Goal: Task Accomplishment & Management: Use online tool/utility

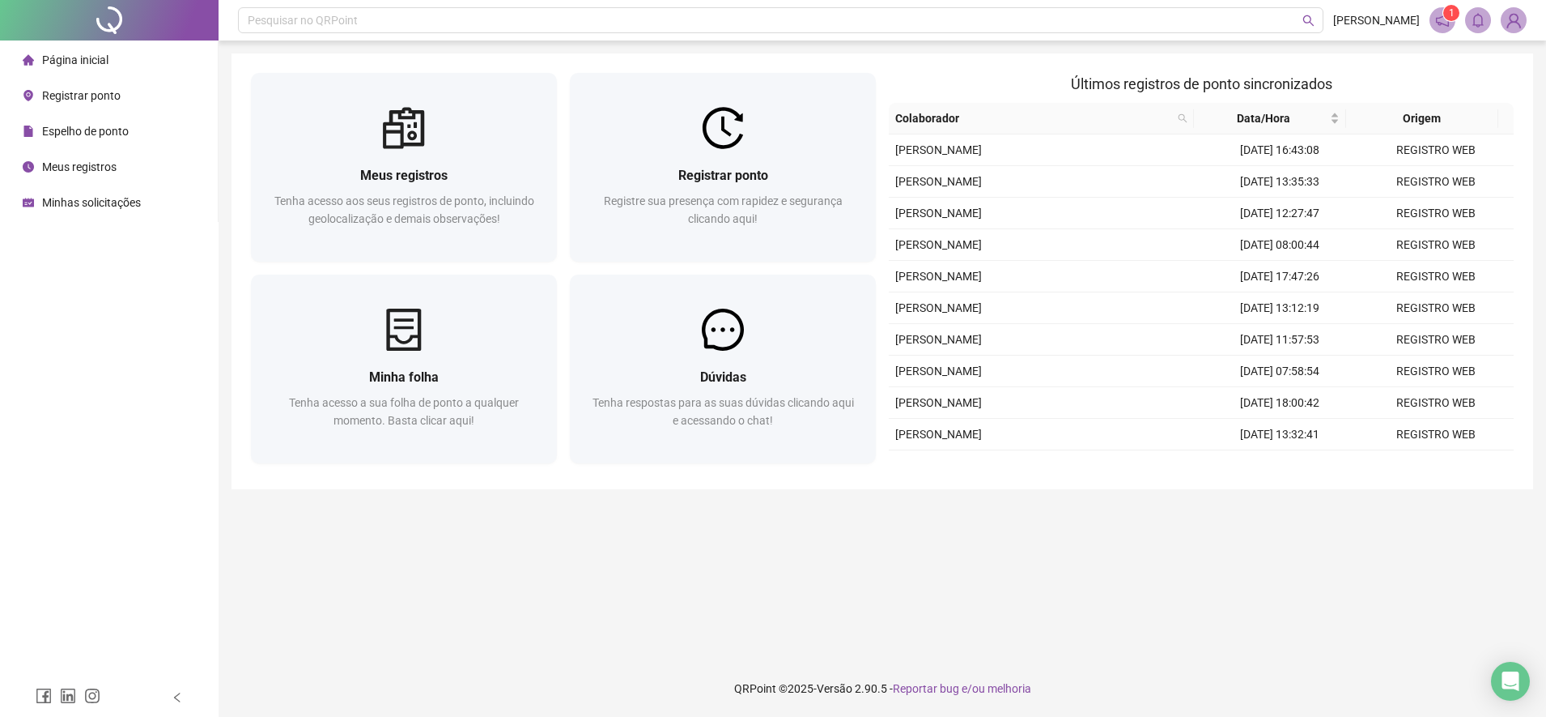
click at [104, 91] on span "Registrar ponto" at bounding box center [81, 95] width 79 height 13
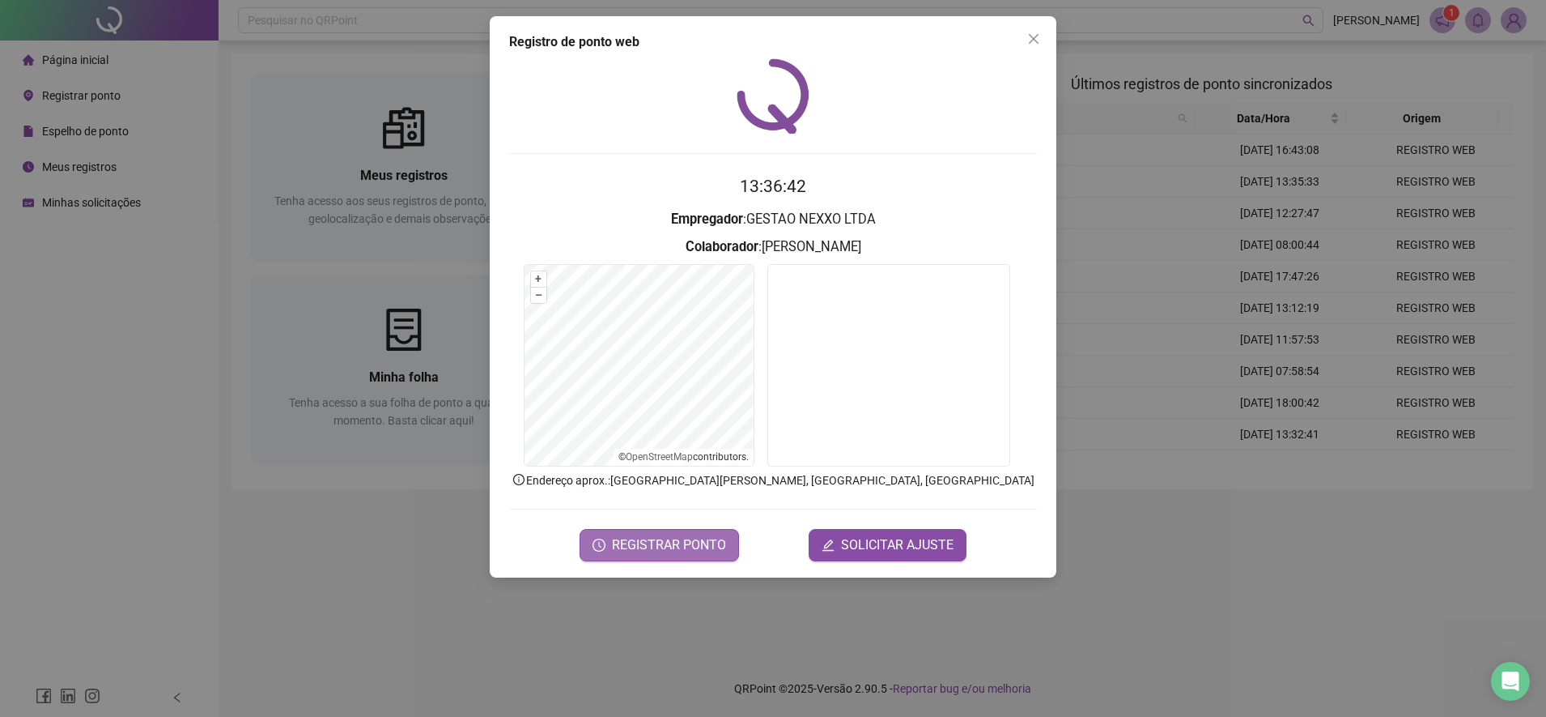
click at [679, 547] on span "REGISTRAR PONTO" at bounding box center [669, 544] width 114 height 19
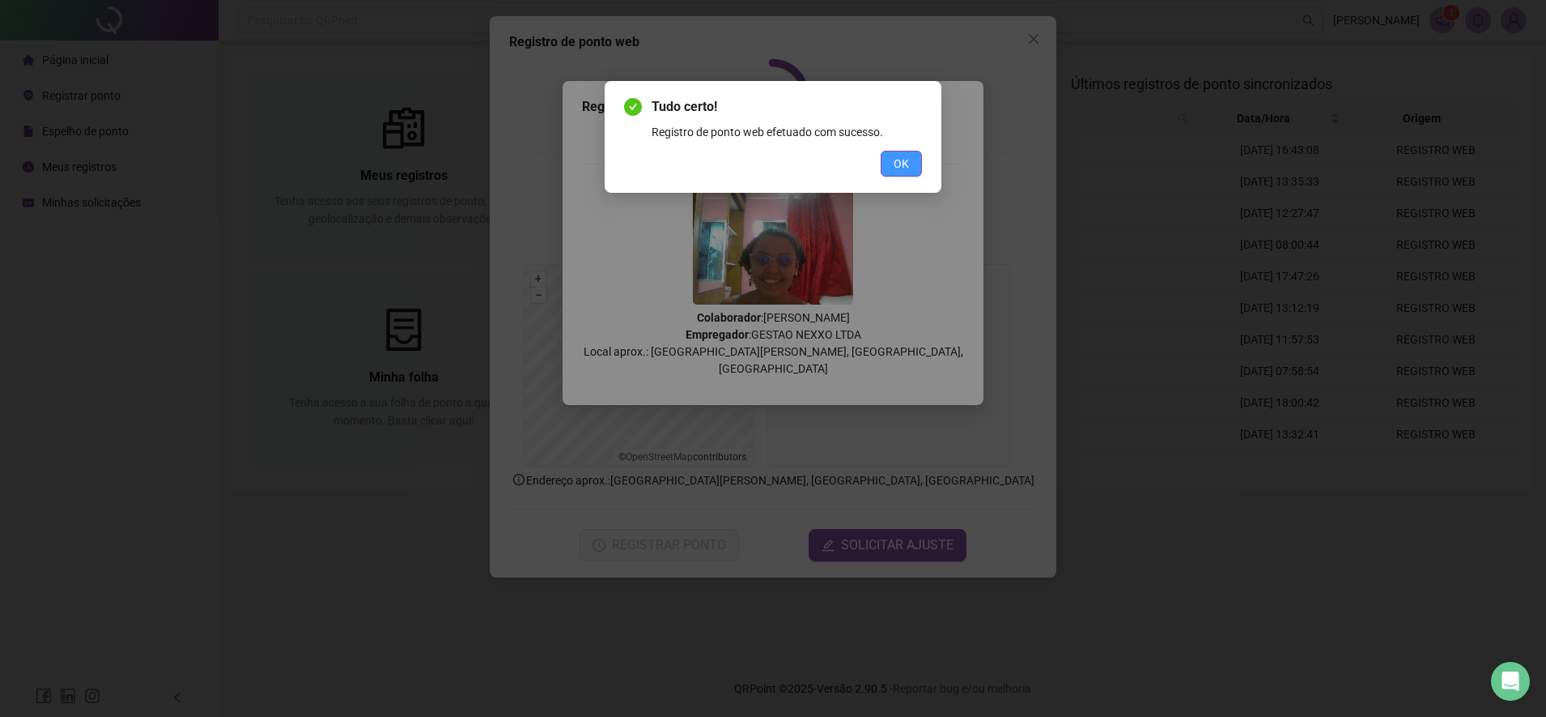
click at [887, 169] on button "OK" at bounding box center [901, 164] width 41 height 26
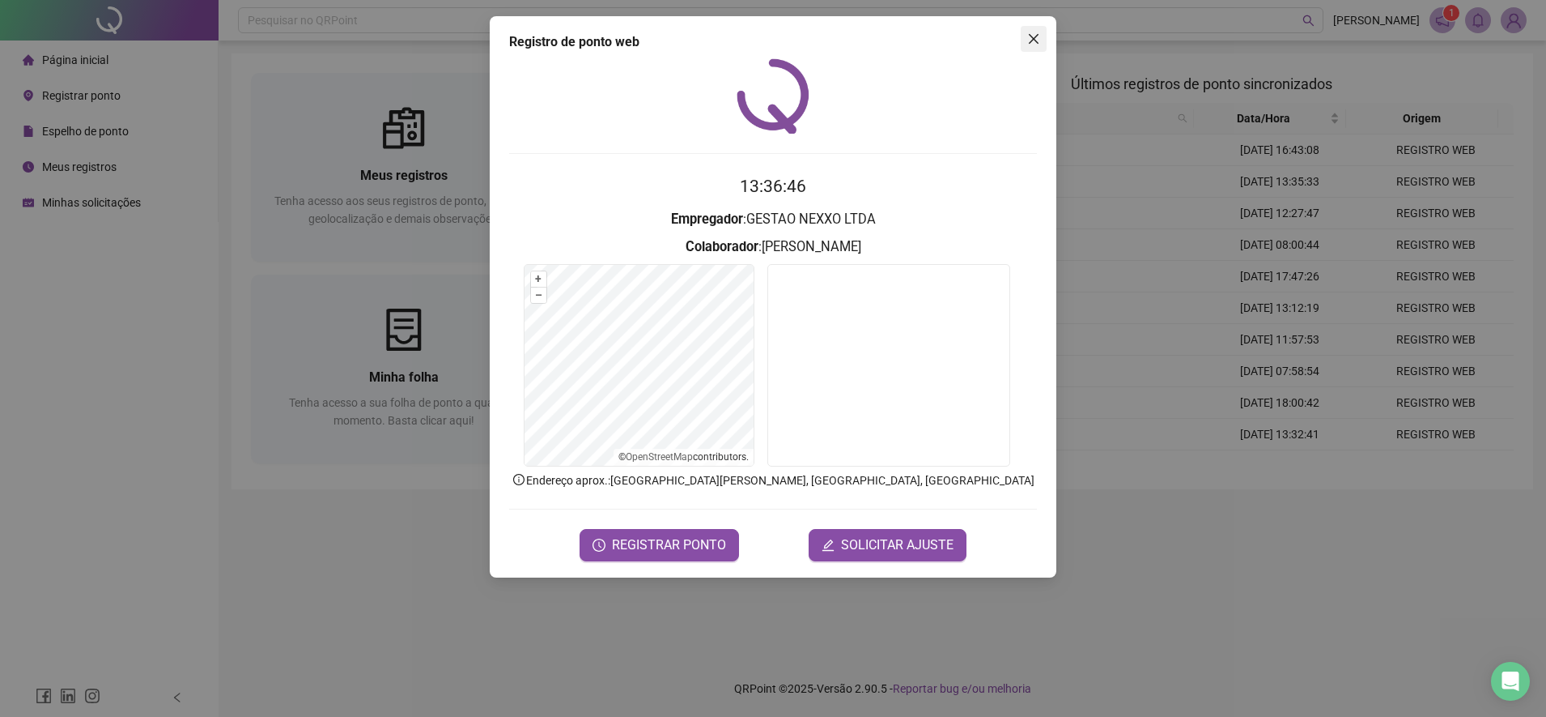
click at [1035, 36] on icon "close" at bounding box center [1033, 38] width 13 height 13
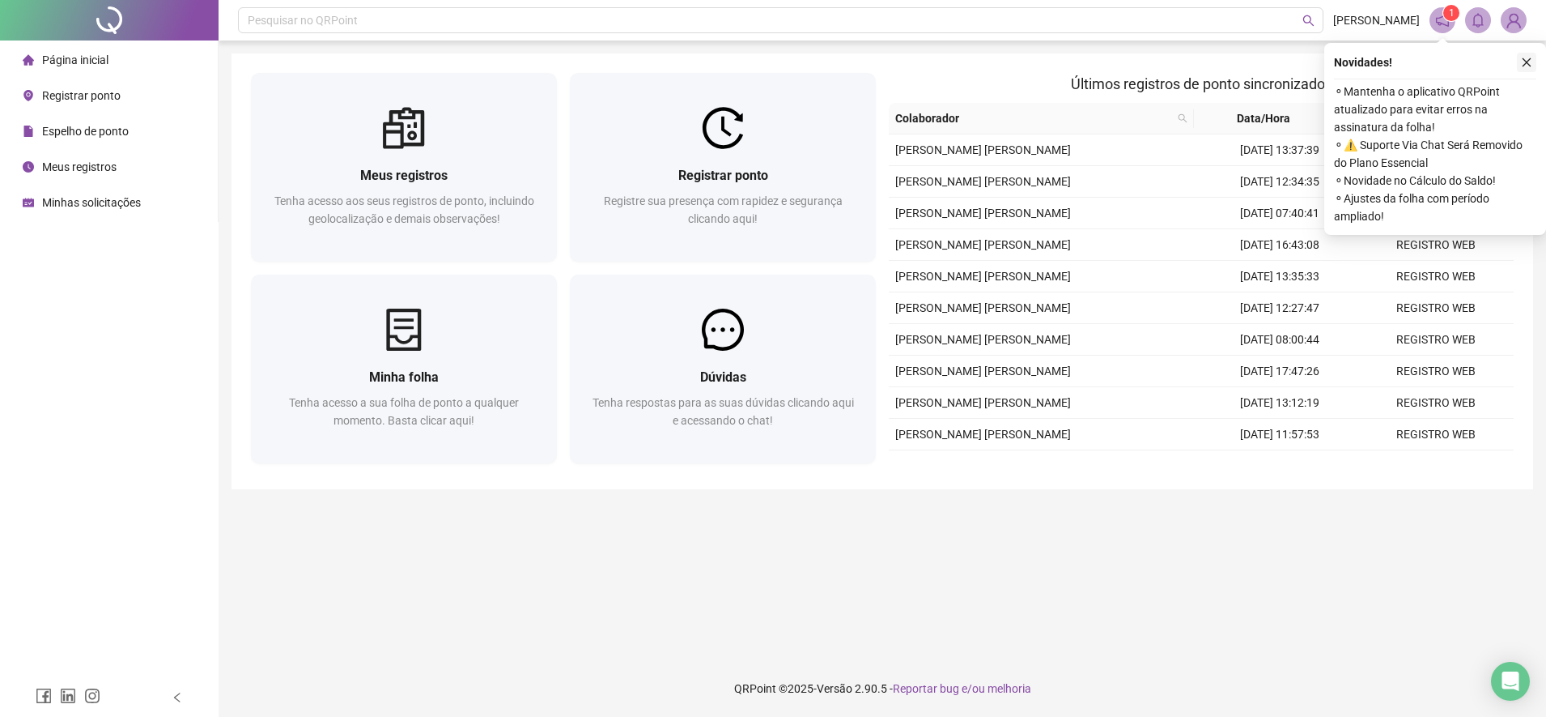
click at [1525, 59] on icon "close" at bounding box center [1526, 62] width 11 height 11
